Goal: Transaction & Acquisition: Purchase product/service

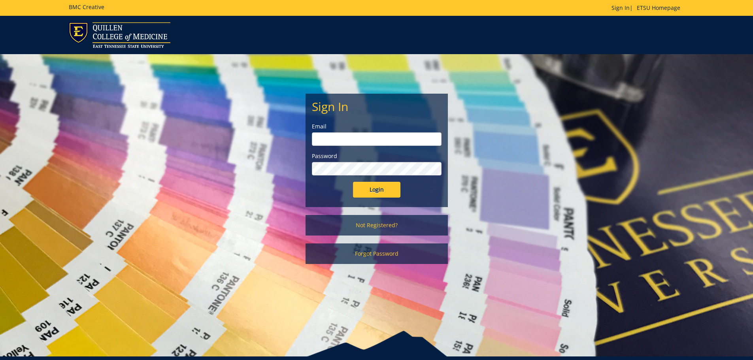
type input "millerna2@etsu.edu"
click at [375, 190] on input "Login" at bounding box center [376, 190] width 47 height 16
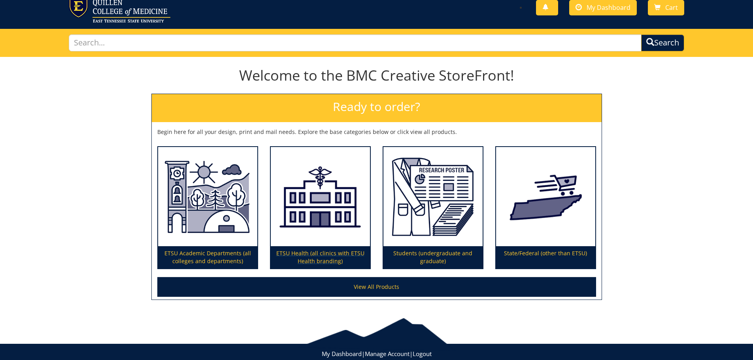
scroll to position [46, 0]
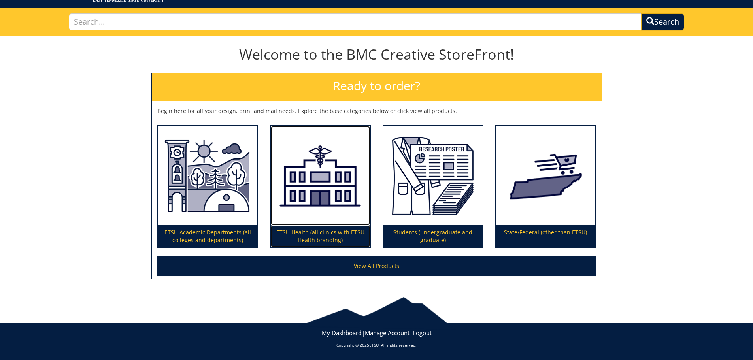
click at [329, 232] on p "ETSU Health (all clinics with ETSU Health branding)" at bounding box center [320, 236] width 99 height 22
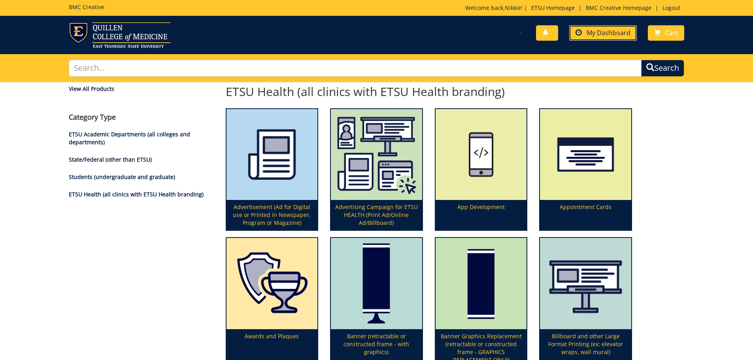
click at [616, 38] on link "My Dashboard" at bounding box center [603, 32] width 68 height 15
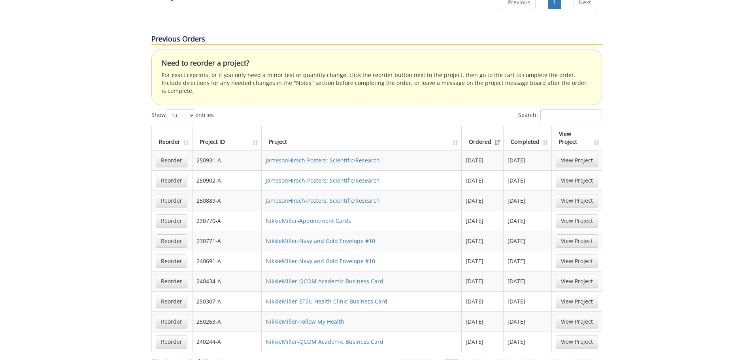
scroll to position [553, 0]
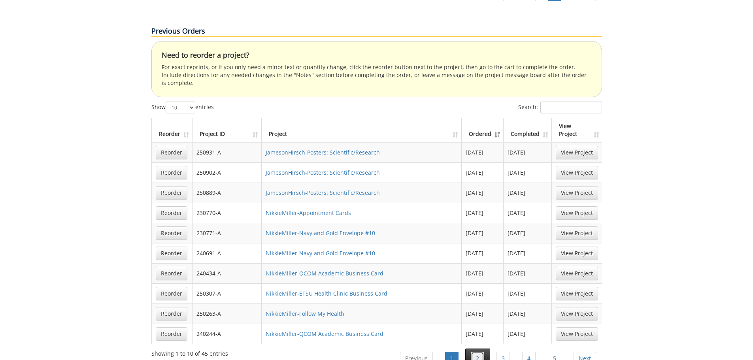
click at [475, 352] on link "2" at bounding box center [477, 358] width 13 height 13
click at [504, 352] on link "3" at bounding box center [502, 358] width 13 height 13
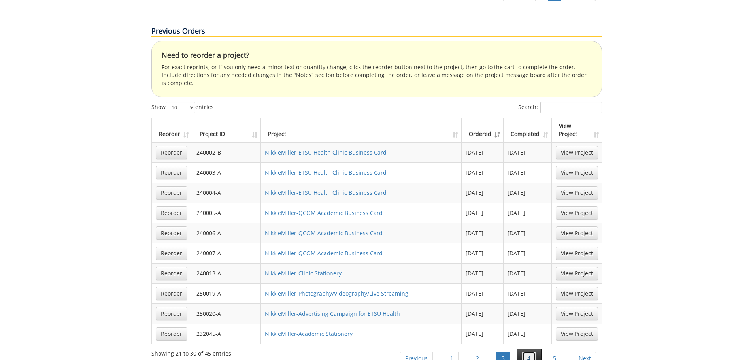
click at [530, 352] on link "4" at bounding box center [528, 358] width 13 height 13
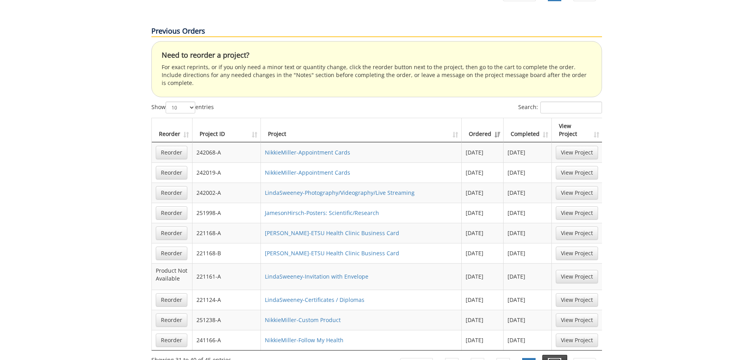
click at [548, 358] on link "5" at bounding box center [554, 364] width 13 height 13
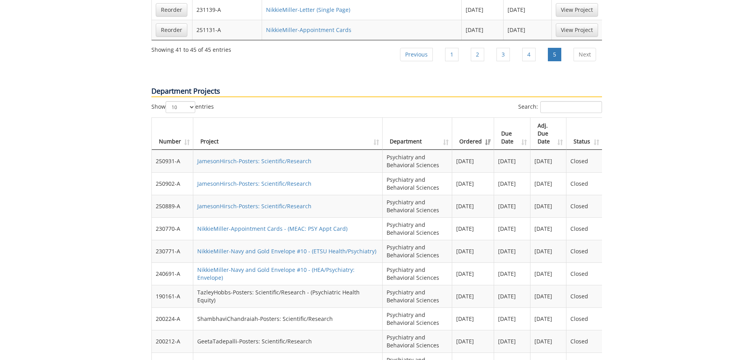
scroll to position [672, 0]
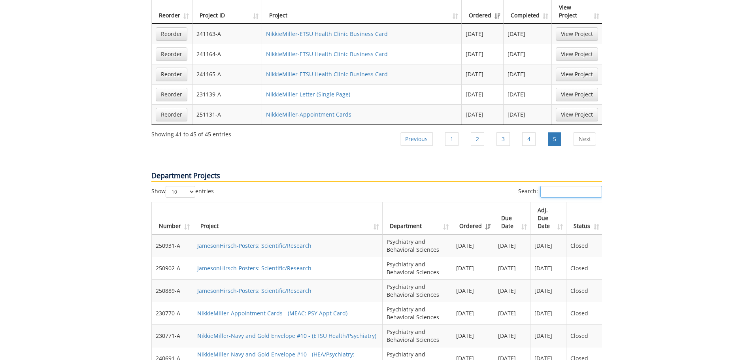
click at [564, 186] on input "Search:" at bounding box center [571, 192] width 62 height 12
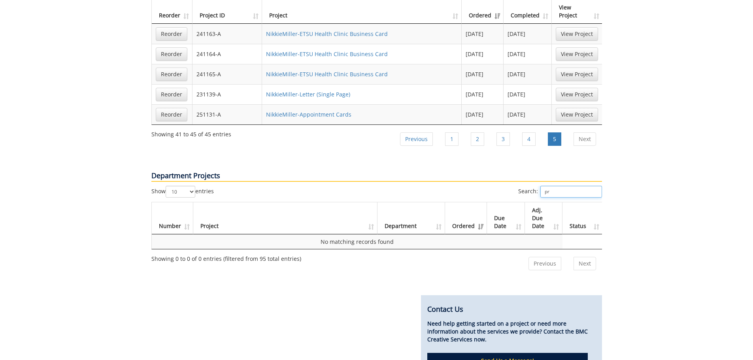
type input "p"
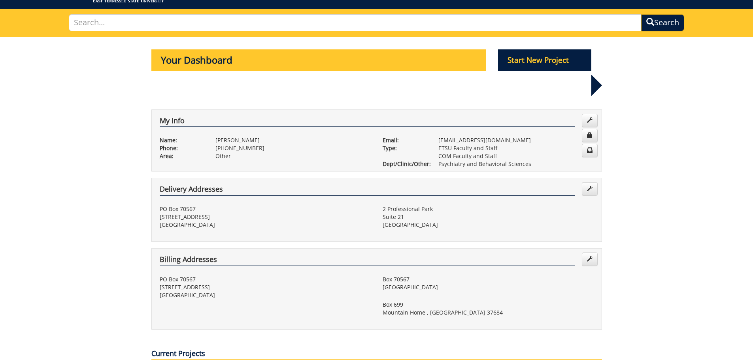
scroll to position [0, 0]
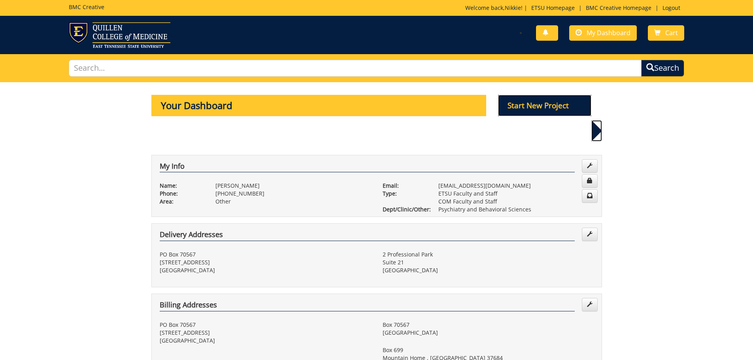
click at [541, 108] on p "Start New Project" at bounding box center [544, 105] width 93 height 21
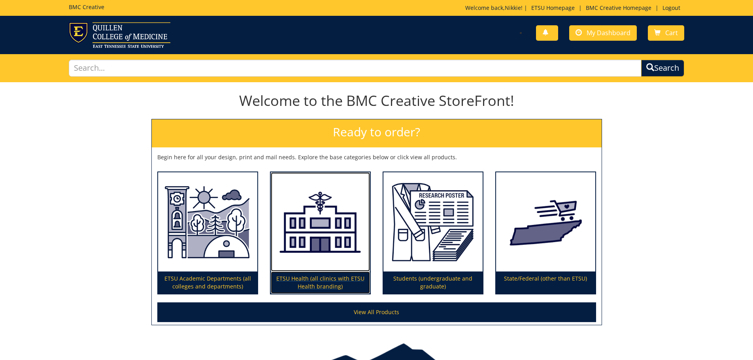
click at [308, 286] on p "ETSU Health (all clinics with ETSU Health branding)" at bounding box center [320, 282] width 99 height 22
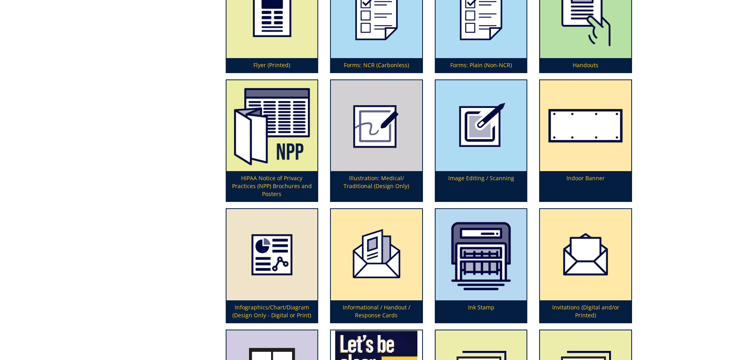
scroll to position [1146, 0]
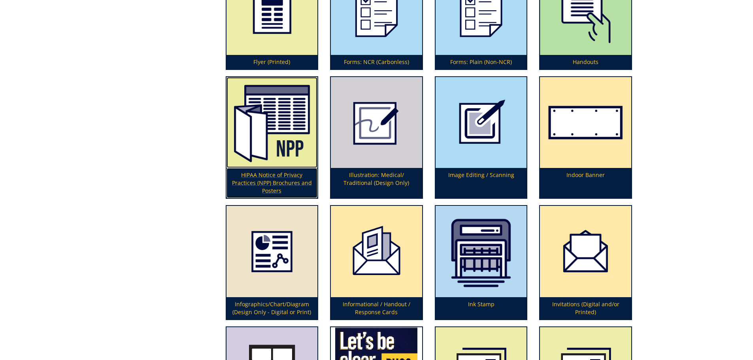
click at [279, 171] on p "HIPAA Notice of Privacy Practices (NPP) Brochures and Posters" at bounding box center [271, 183] width 91 height 30
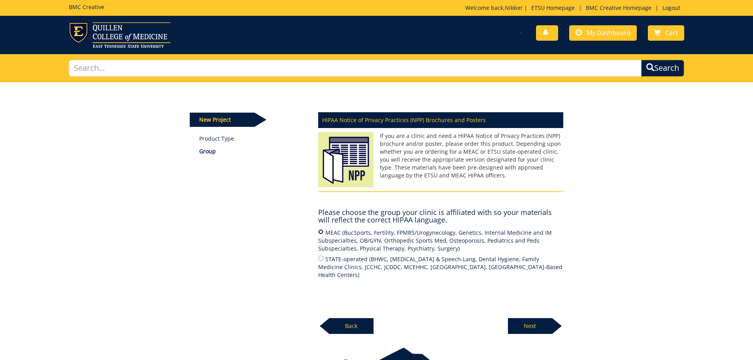
click at [319, 233] on input "MEAC (BucSports, Fertility, FPMRS/Urogynecology, Genetics, Internal Medicine an…" at bounding box center [320, 231] width 5 height 5
radio input "true"
click at [541, 329] on p "Next" at bounding box center [530, 326] width 44 height 16
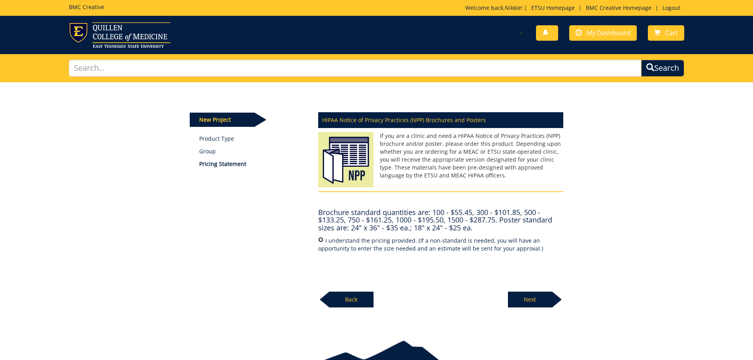
click at [319, 238] on input "I understand the pricing provided. (If a non-standard is needed, you will have …" at bounding box center [320, 239] width 5 height 5
radio input "true"
click at [533, 296] on p "Next" at bounding box center [530, 300] width 44 height 16
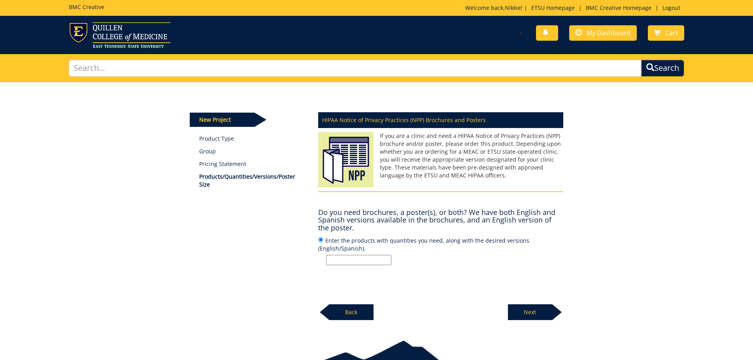
click at [340, 261] on input "Enter the products with quantities you need, along with the desired versions (E…" at bounding box center [358, 260] width 65 height 10
type input "1000"
click at [535, 307] on p "Next" at bounding box center [530, 312] width 44 height 16
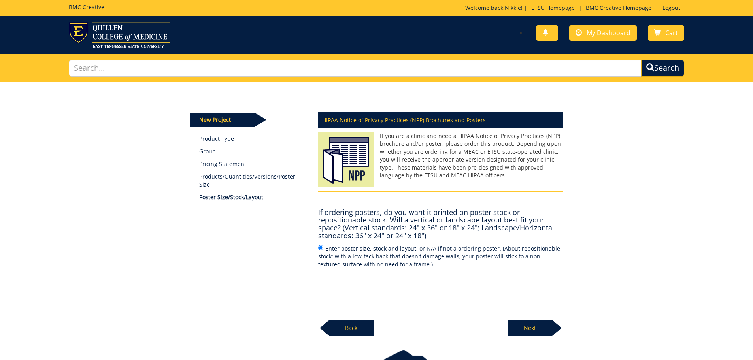
click at [349, 277] on input "Enter poster size, stock and layout, or N/A if not a ordering poster. (About re…" at bounding box center [358, 276] width 65 height 10
click at [408, 304] on div "HIPAA Notice of Privacy Practices (NPP) Brochures and Posters If you are a clin…" at bounding box center [440, 221] width 257 height 228
click at [374, 273] on input "Enter poster size, stock and layout, or N/A if not a ordering poster. (About re…" at bounding box center [358, 276] width 65 height 10
type input "n/a"
click at [523, 329] on p "Next" at bounding box center [530, 328] width 44 height 16
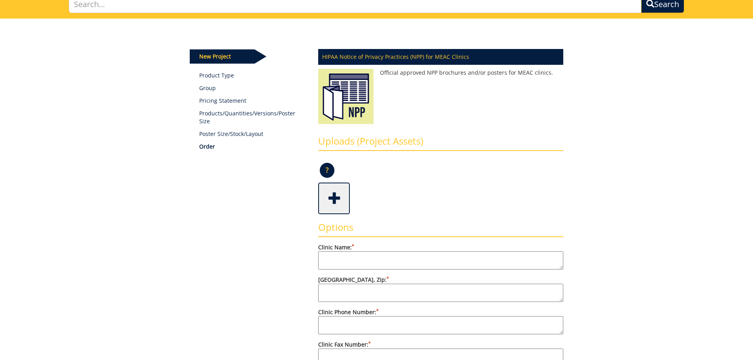
scroll to position [79, 0]
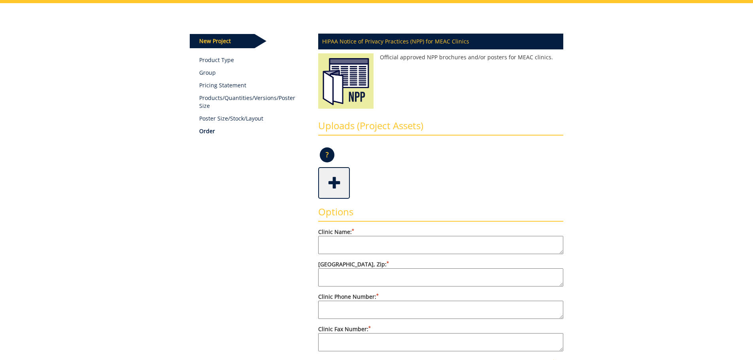
click at [336, 242] on textarea "Clinic Name: *" at bounding box center [440, 245] width 245 height 18
type textarea "Psychiatry"
type textarea "[STREET_ADDRESS]"
click at [361, 313] on textarea "Clinic Phone Number: *" at bounding box center [440, 310] width 245 height 18
click at [352, 345] on textarea "Clinic Fax Number: *" at bounding box center [440, 342] width 245 height 18
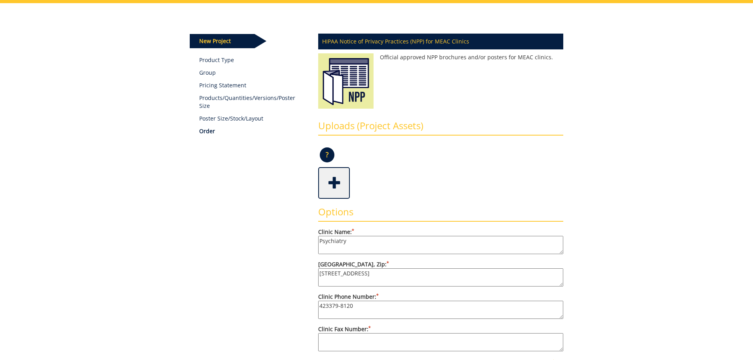
click at [328, 303] on textarea "423379-8120" at bounding box center [440, 310] width 245 height 18
type textarea "[PHONE_NUMBER]"
click at [328, 345] on textarea "Clinic Fax Number: *" at bounding box center [440, 342] width 245 height 18
drag, startPoint x: 342, startPoint y: 337, endPoint x: 334, endPoint y: 345, distance: 11.2
click at [334, 345] on textarea "(423) 379-379-8153" at bounding box center [440, 342] width 245 height 18
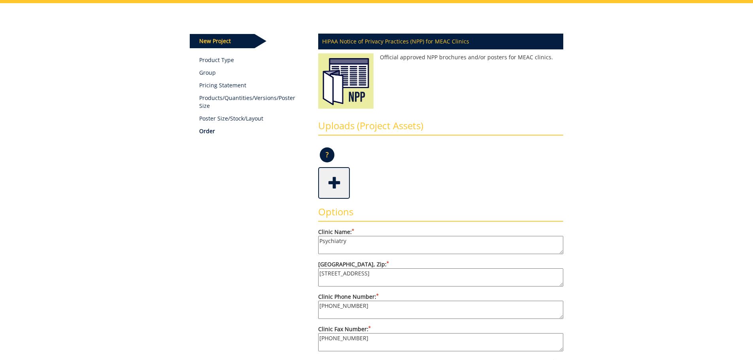
scroll to position [158, 0]
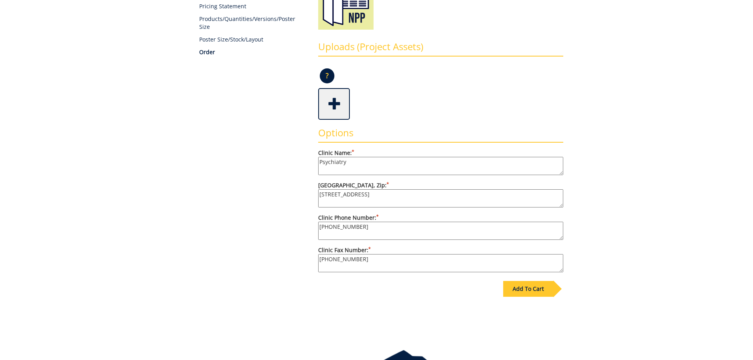
type textarea "(423) 379-8153"
click at [545, 295] on div "Add To Cart" at bounding box center [528, 289] width 50 height 16
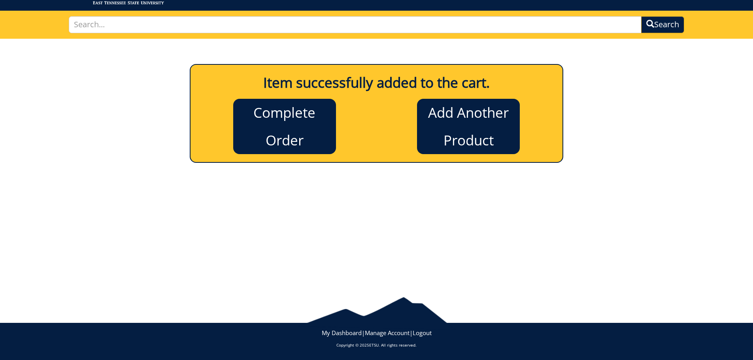
scroll to position [43, 0]
click at [308, 145] on link "Complete Order" at bounding box center [284, 126] width 103 height 55
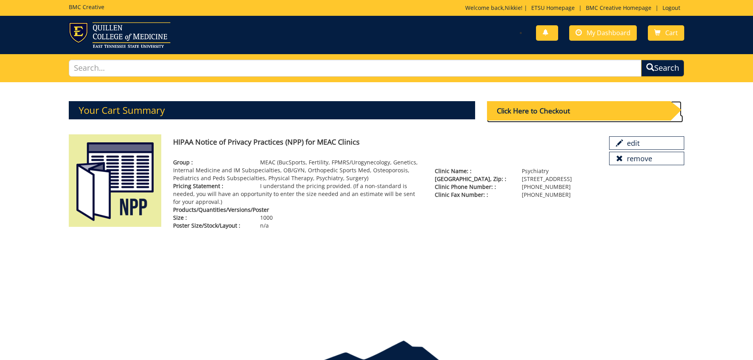
click at [538, 114] on div "Click Here to Checkout" at bounding box center [578, 110] width 183 height 19
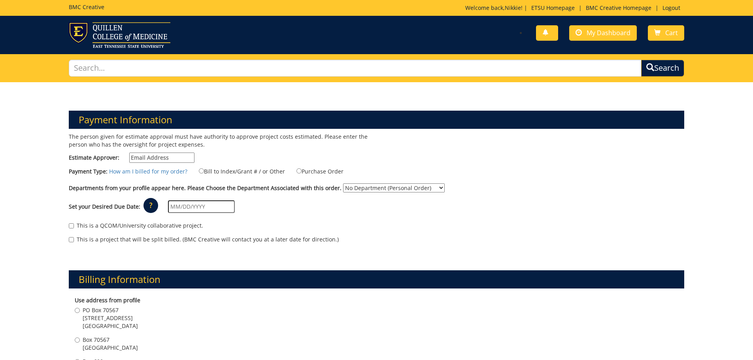
click at [146, 156] on input "Estimate Approver:" at bounding box center [161, 158] width 65 height 10
type input "[EMAIL_ADDRESS][DOMAIN_NAME]"
type input "[STREET_ADDRESS]"
type input "21"
type input "[GEOGRAPHIC_DATA]"
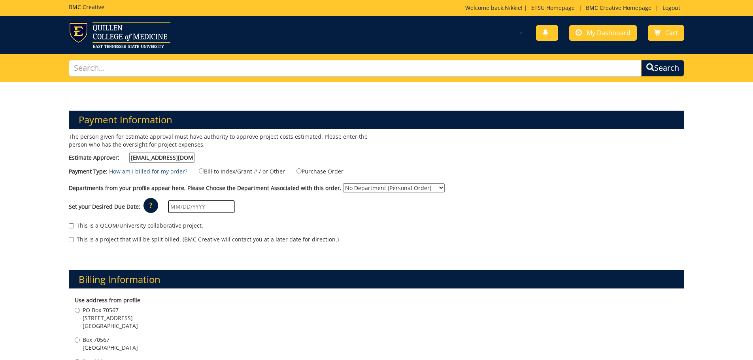
type input "37604"
click at [201, 173] on label "Bill to Index/Grant # / or Other" at bounding box center [237, 171] width 96 height 9
click at [201, 173] on input "Bill to Index/Grant # / or Other" at bounding box center [201, 170] width 5 height 5
radio input "true"
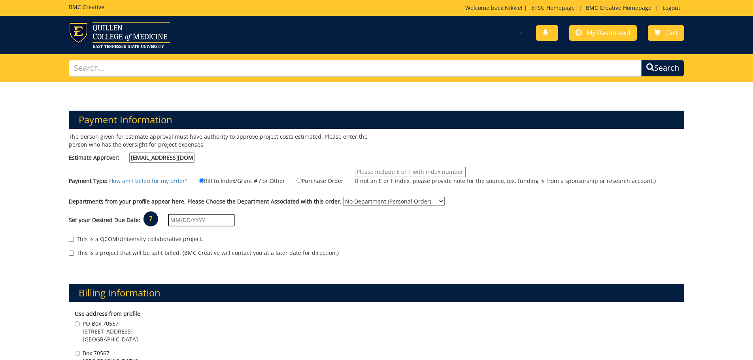
click at [383, 170] on input "If not an E or F index, please provide note for the source. (ex. funding is fro…" at bounding box center [410, 172] width 111 height 10
type input "MEAC 4100"
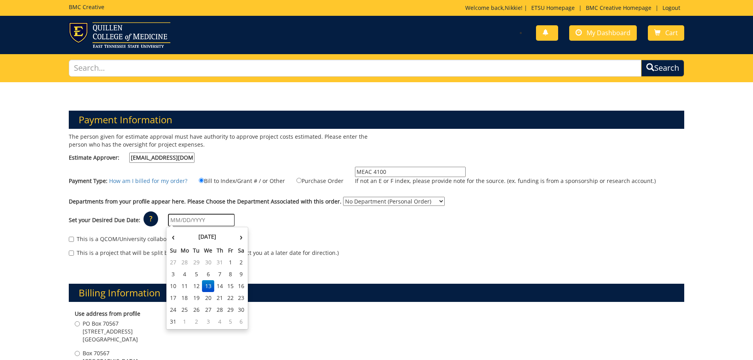
click at [200, 224] on input "text" at bounding box center [201, 220] width 67 height 13
click at [185, 221] on input "text" at bounding box center [201, 220] width 67 height 13
click at [185, 298] on td "18" at bounding box center [185, 298] width 13 height 12
click at [191, 221] on input "08/18/2025" at bounding box center [201, 220] width 67 height 13
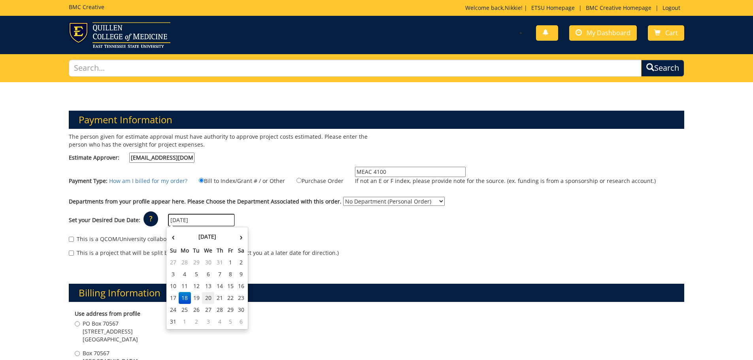
click at [203, 300] on td "20" at bounding box center [208, 298] width 13 height 12
type input "08/20/2025"
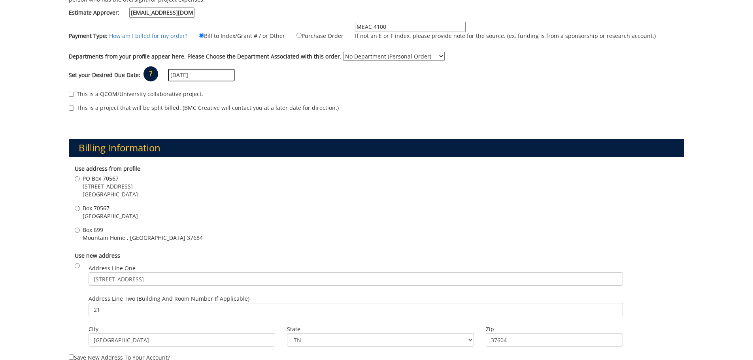
scroll to position [158, 0]
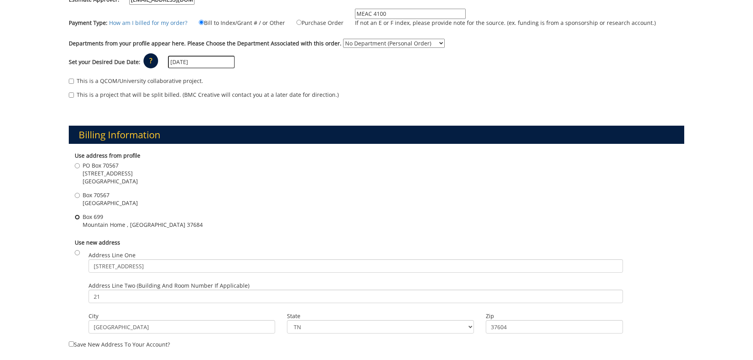
click at [78, 217] on input "Box 699 Mountain Home , TN 37684" at bounding box center [77, 217] width 5 height 5
radio input "true"
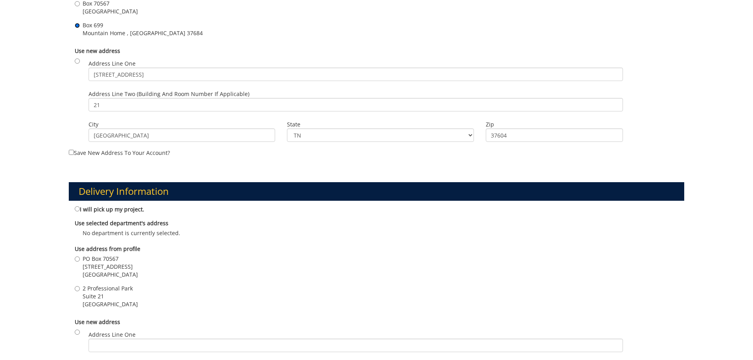
scroll to position [395, 0]
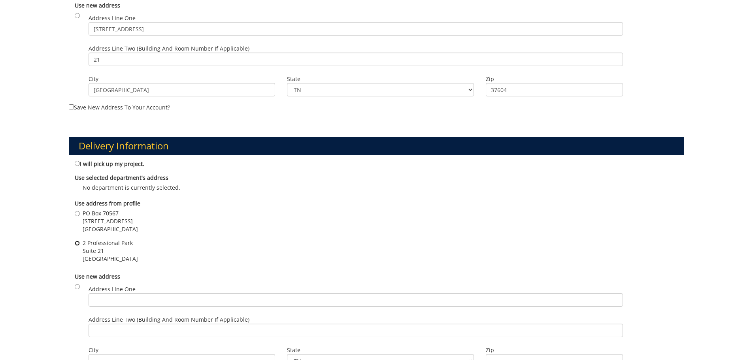
click at [77, 245] on input "2 Professional Park Suite 21 Johnson City , TN 37604" at bounding box center [77, 243] width 5 height 5
radio input "true"
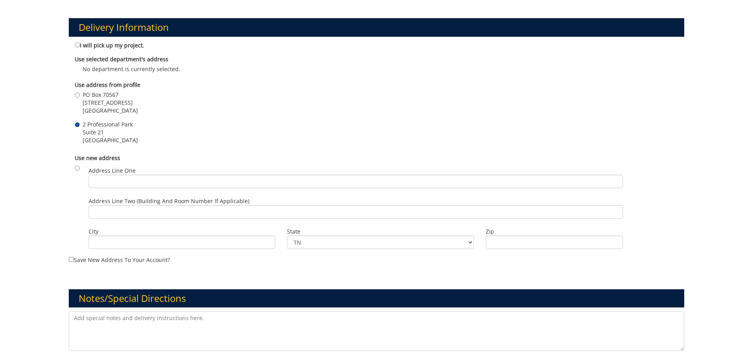
scroll to position [593, 0]
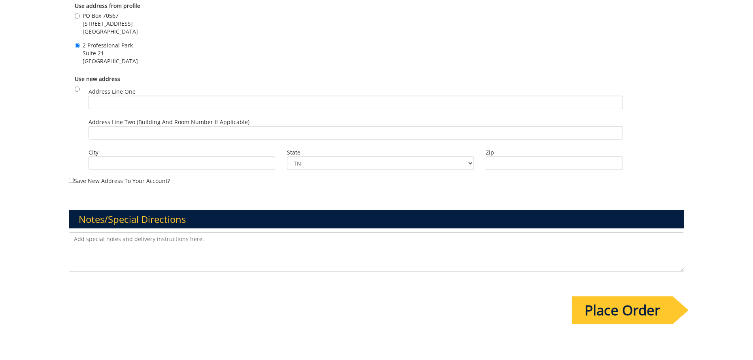
click at [649, 311] on input "Place Order" at bounding box center [622, 310] width 101 height 28
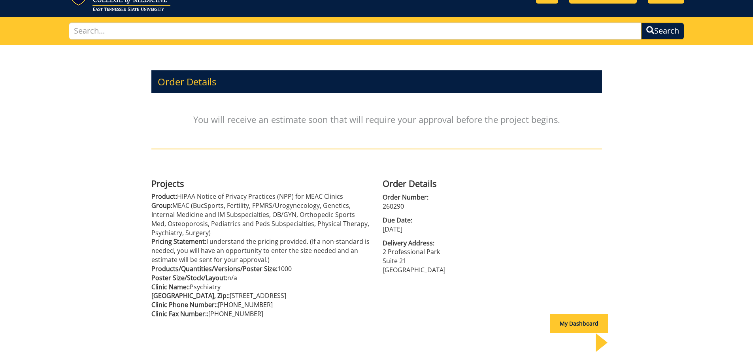
scroll to position [79, 0]
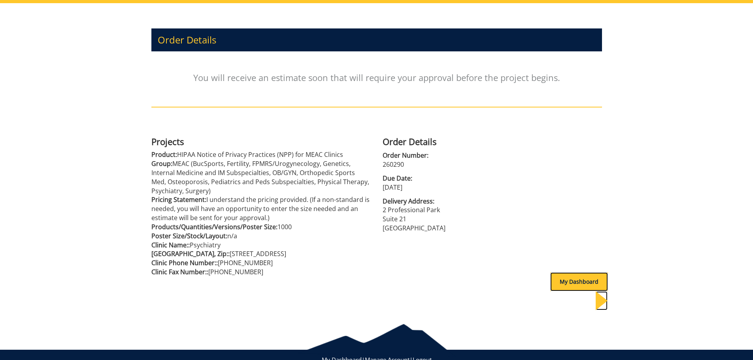
click at [558, 281] on div "My Dashboard" at bounding box center [579, 281] width 58 height 19
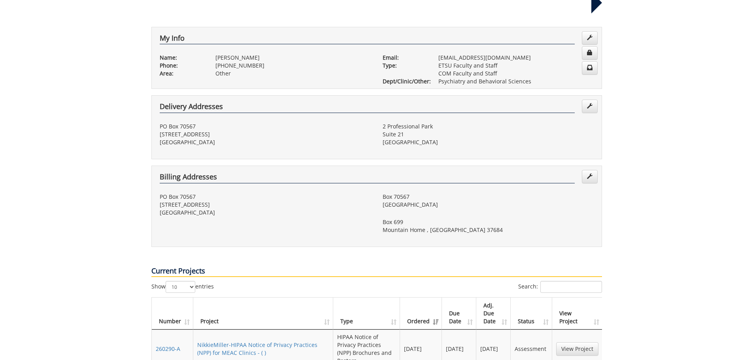
scroll to position [198, 0]
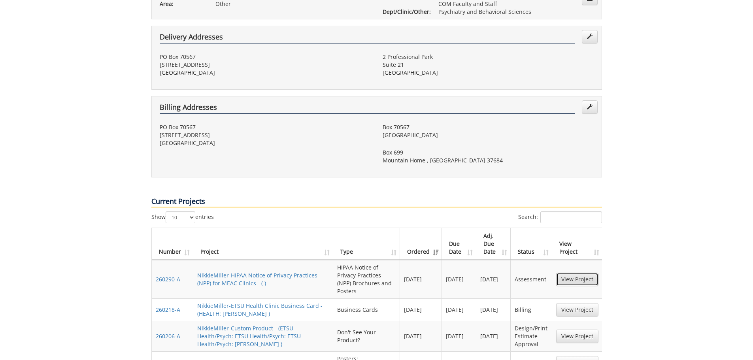
click at [572, 273] on link "View Project" at bounding box center [577, 279] width 42 height 13
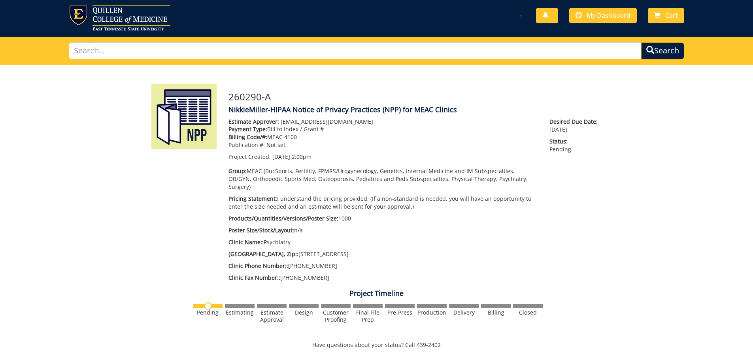
scroll to position [14, 0]
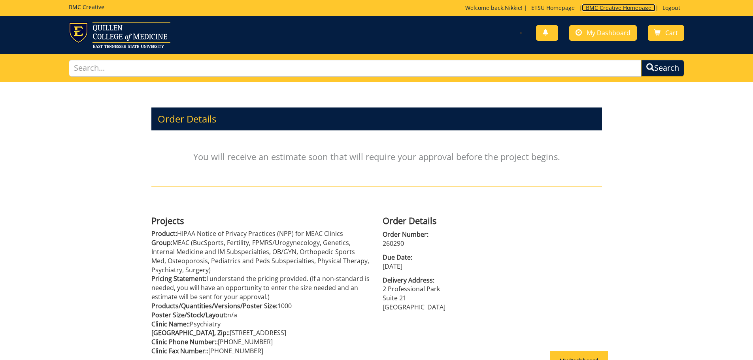
click at [611, 6] on link "BMC Creative Homepage" at bounding box center [619, 8] width 74 height 8
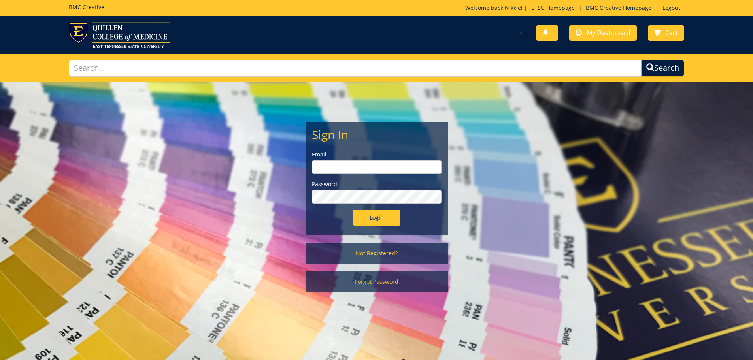
type input "[EMAIL_ADDRESS][DOMAIN_NAME]"
click at [375, 224] on input "Login" at bounding box center [376, 218] width 47 height 16
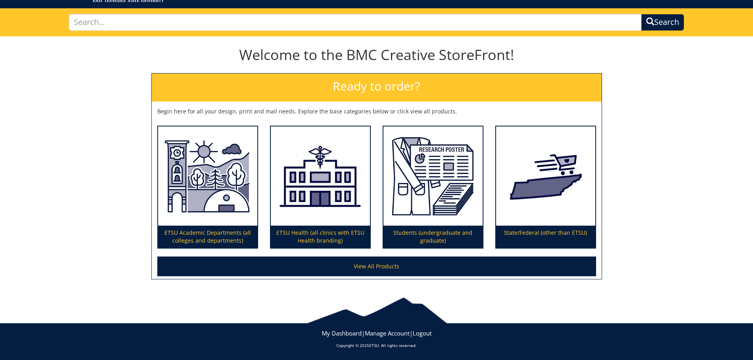
scroll to position [46, 0]
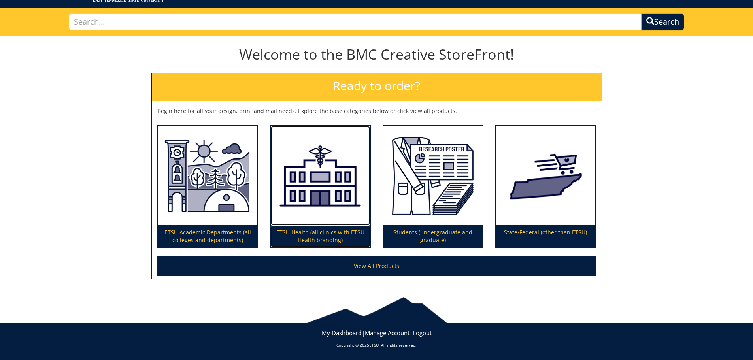
click at [310, 233] on p "ETSU Health (all clinics with ETSU Health branding)" at bounding box center [320, 236] width 99 height 22
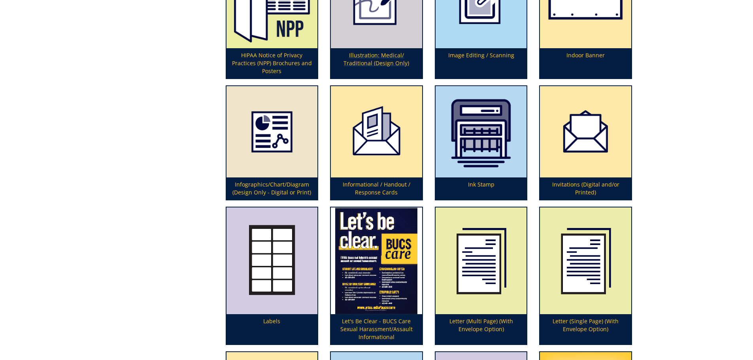
scroll to position [1265, 0]
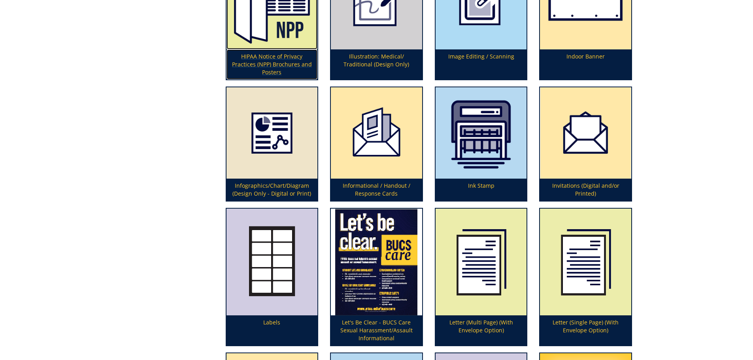
click at [273, 58] on p "HIPAA Notice of Privacy Practices (NPP) Brochures and Posters" at bounding box center [271, 64] width 91 height 30
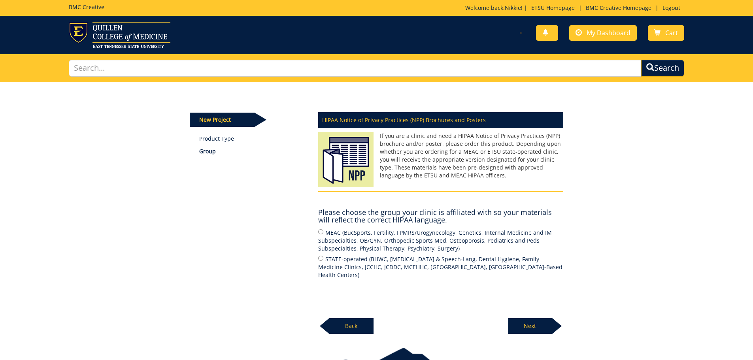
scroll to position [40, 0]
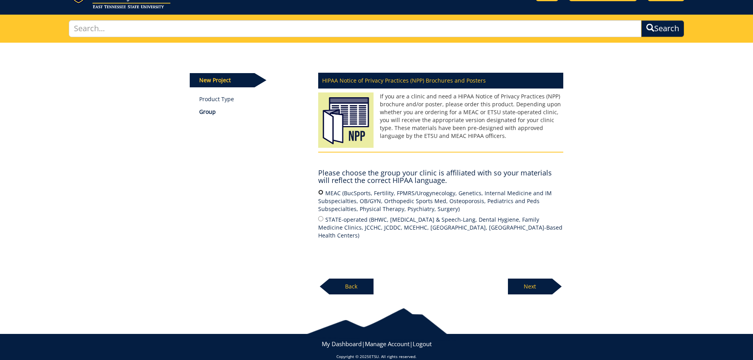
click at [321, 192] on input "MEAC (BucSports, Fertility, FPMRS/Urogynecology, Genetics, Internal Medicine an…" at bounding box center [320, 192] width 5 height 5
radio input "true"
drag, startPoint x: 522, startPoint y: 289, endPoint x: 527, endPoint y: 286, distance: 5.5
click at [524, 288] on p "Next" at bounding box center [530, 287] width 44 height 16
